Goal: Task Accomplishment & Management: Manage account settings

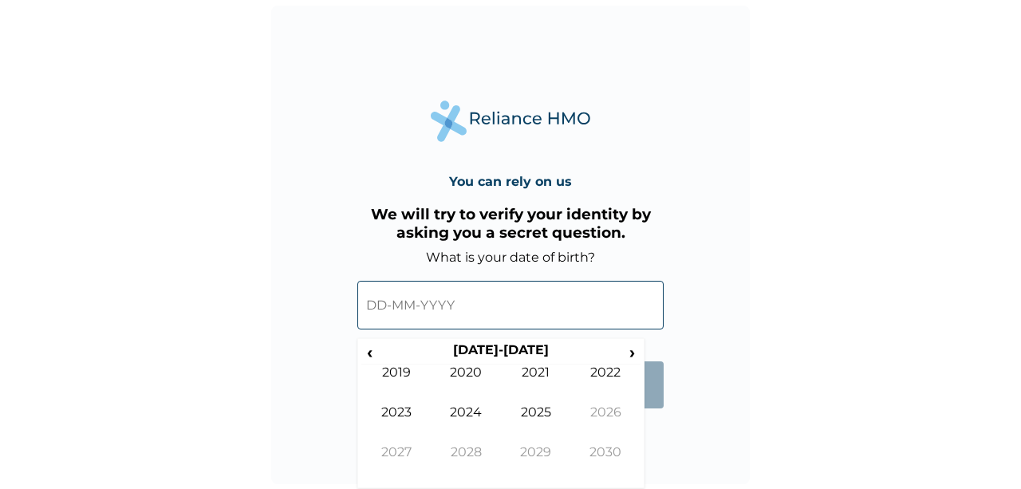
click at [460, 305] on input "text" at bounding box center [510, 305] width 306 height 49
click at [516, 349] on th "2020-2029" at bounding box center [500, 353] width 245 height 22
click at [374, 351] on span "‹" at bounding box center [369, 352] width 17 height 20
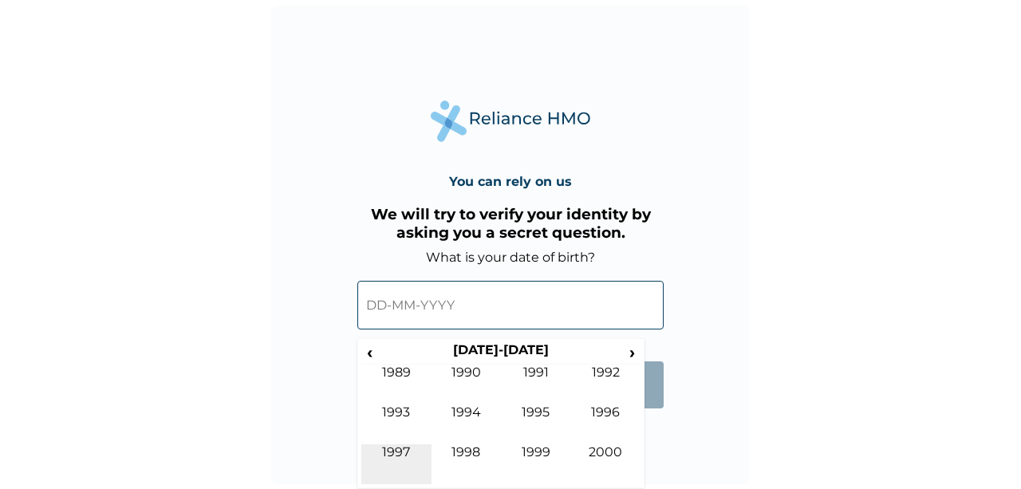
click at [406, 452] on td "1997" at bounding box center [396, 464] width 70 height 40
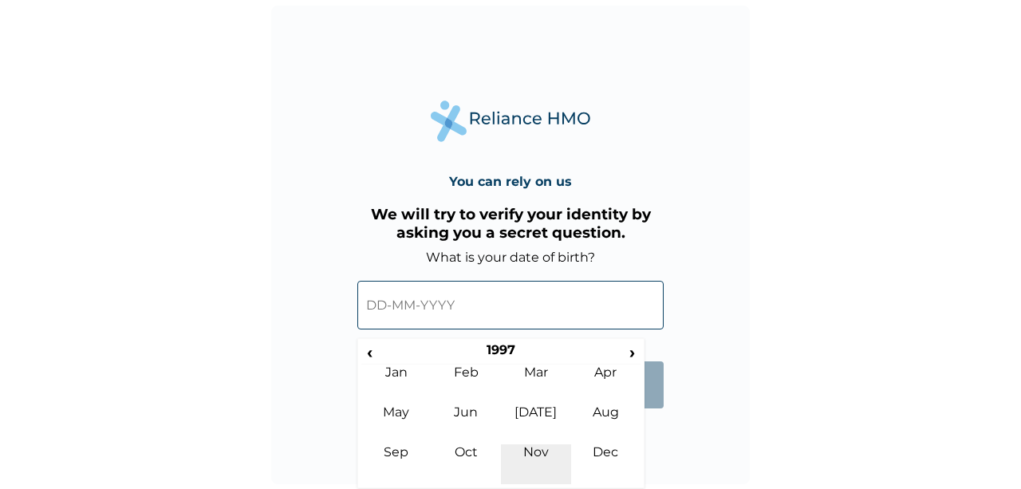
click at [518, 455] on td "Nov" at bounding box center [536, 464] width 70 height 40
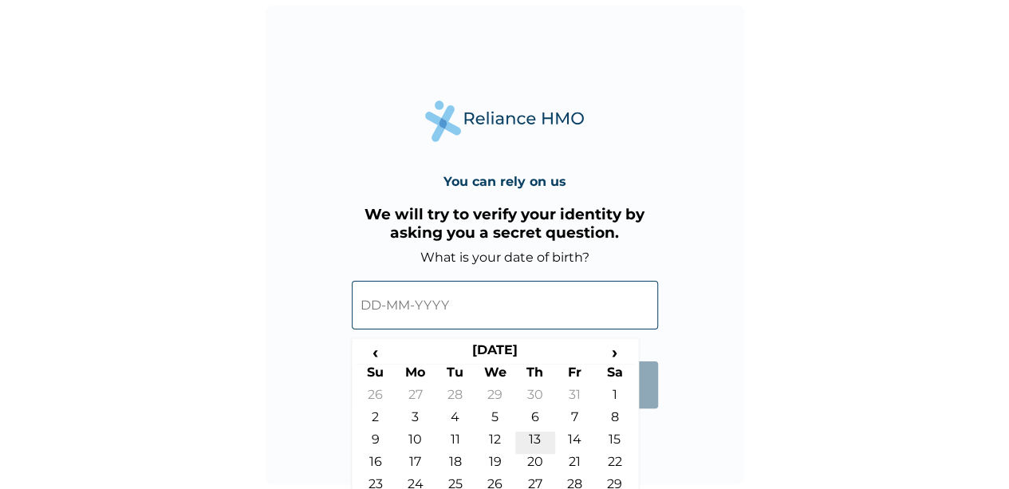
click at [523, 441] on td "13" at bounding box center [535, 442] width 40 height 22
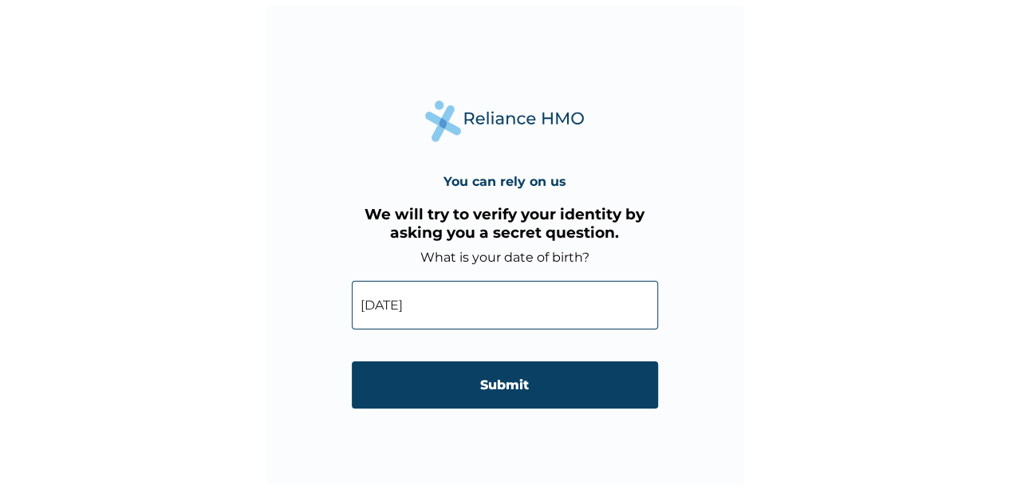
type input "13-11-1997"
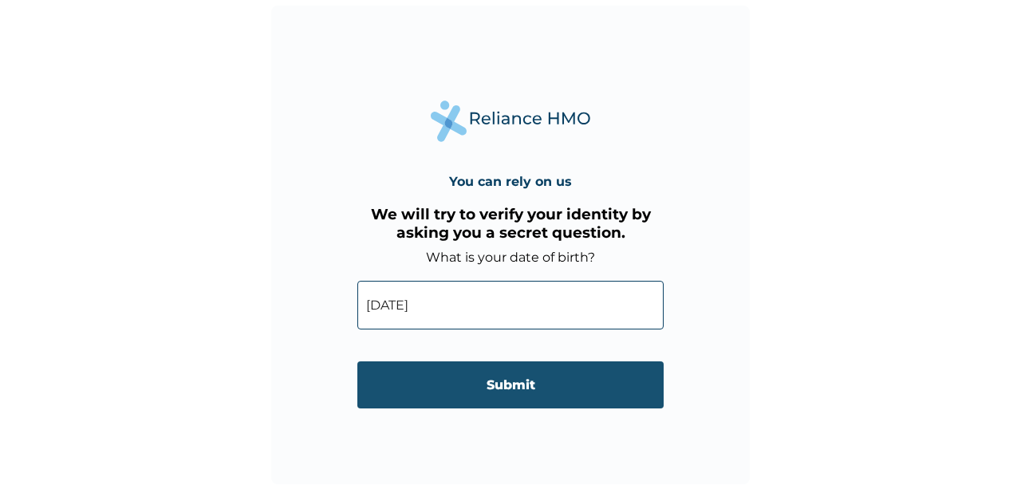
click at [549, 384] on input "Submit" at bounding box center [510, 384] width 306 height 47
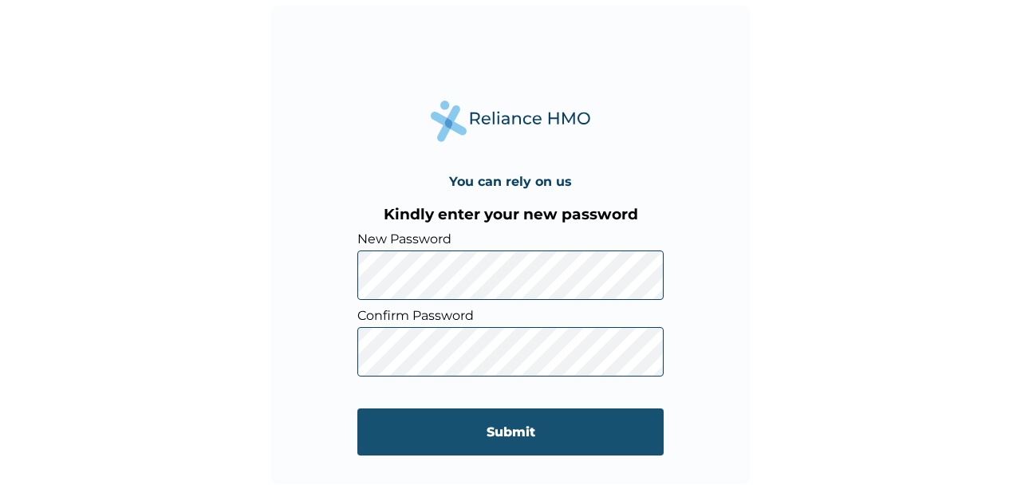
click at [437, 417] on input "Submit" at bounding box center [510, 431] width 306 height 47
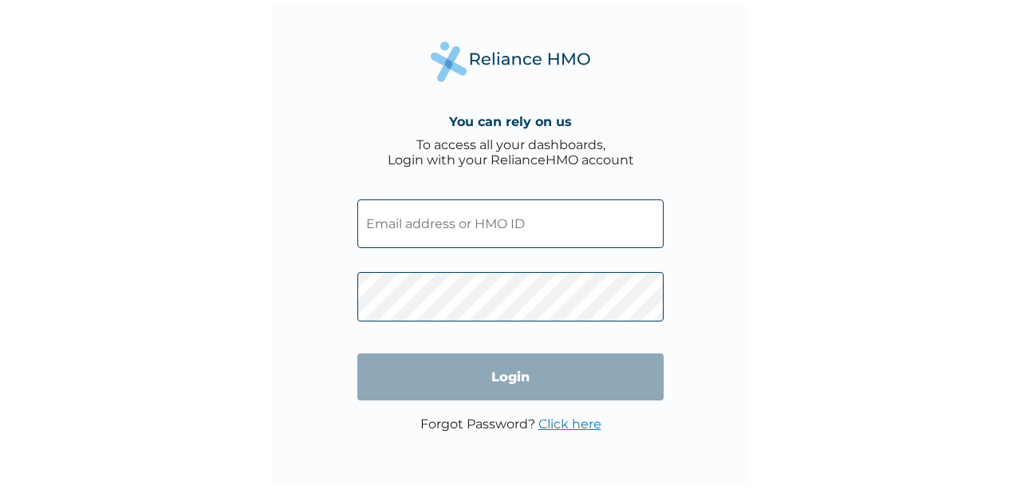
click at [515, 233] on input "text" at bounding box center [510, 223] width 306 height 49
type input "v.nelsonjonah@yorksj.ac.uk"
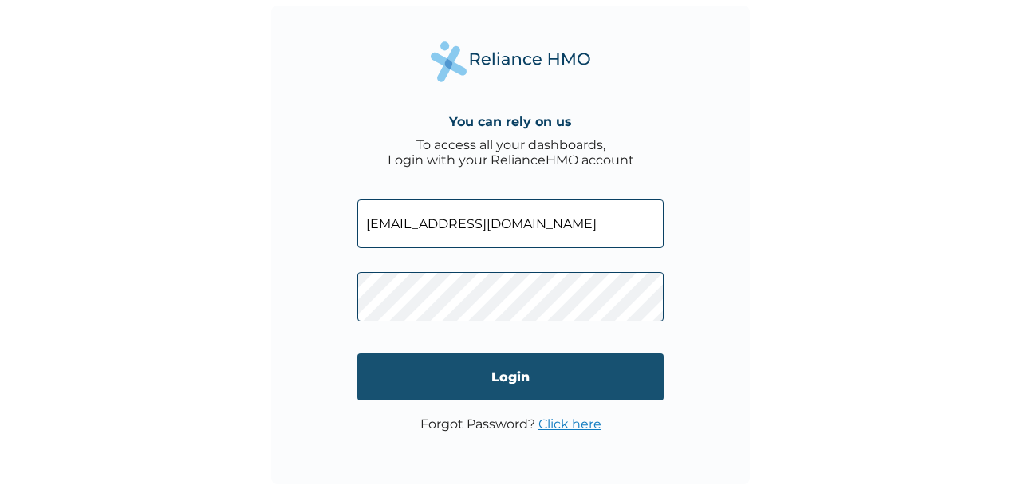
click at [430, 379] on input "Login" at bounding box center [510, 376] width 306 height 47
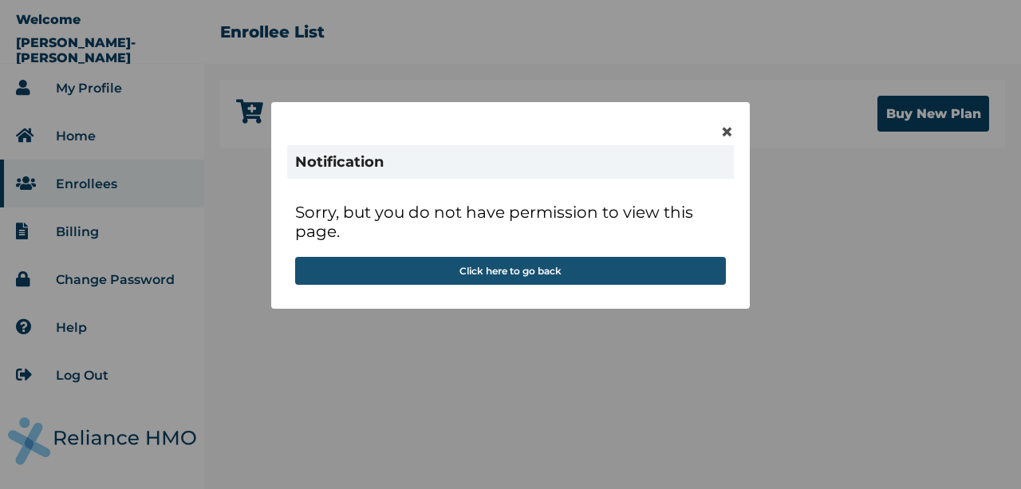
click at [605, 265] on button "Click here to go back" at bounding box center [510, 271] width 431 height 28
